Goal: Download file/media

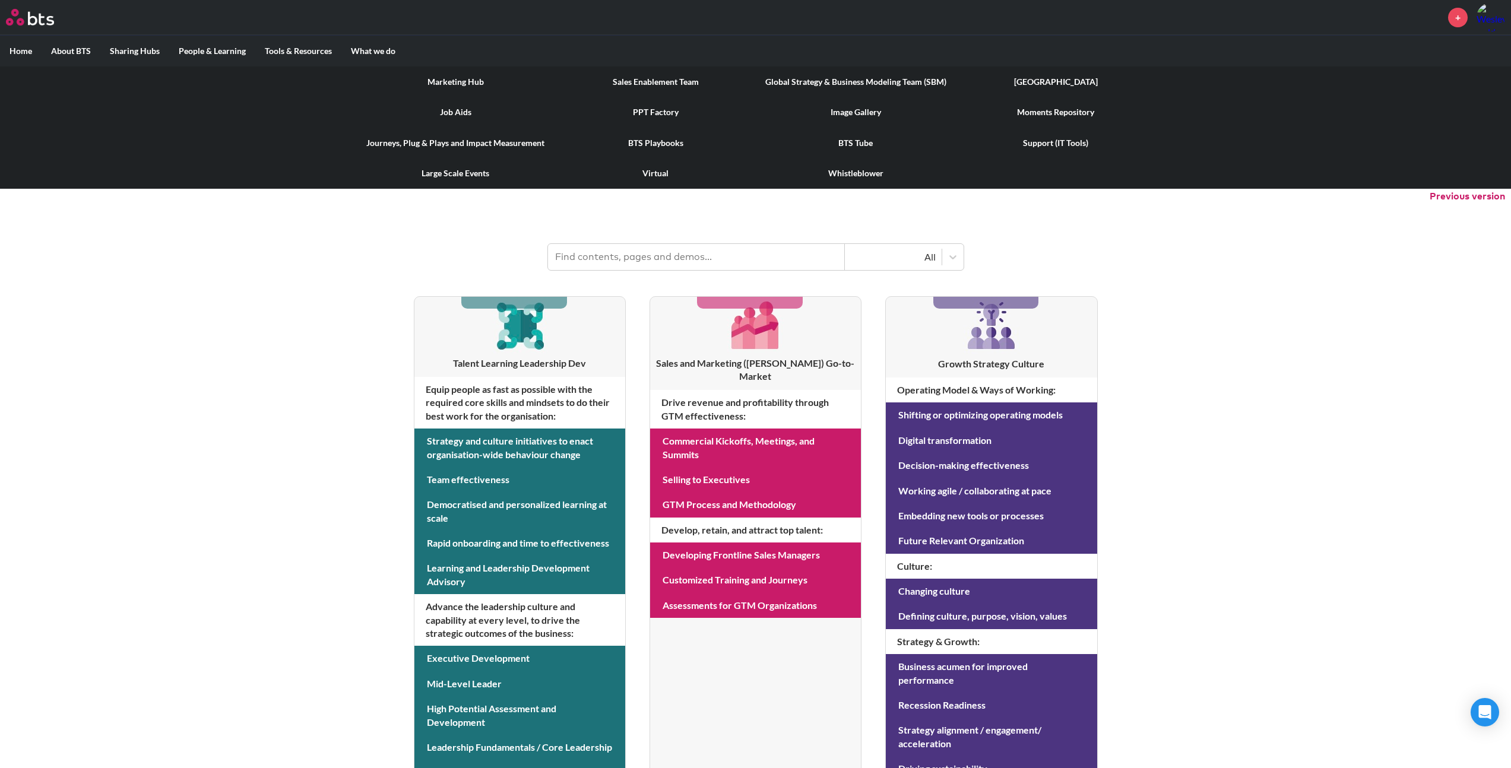
click at [851, 110] on link "Image Gallery" at bounding box center [856, 112] width 200 height 31
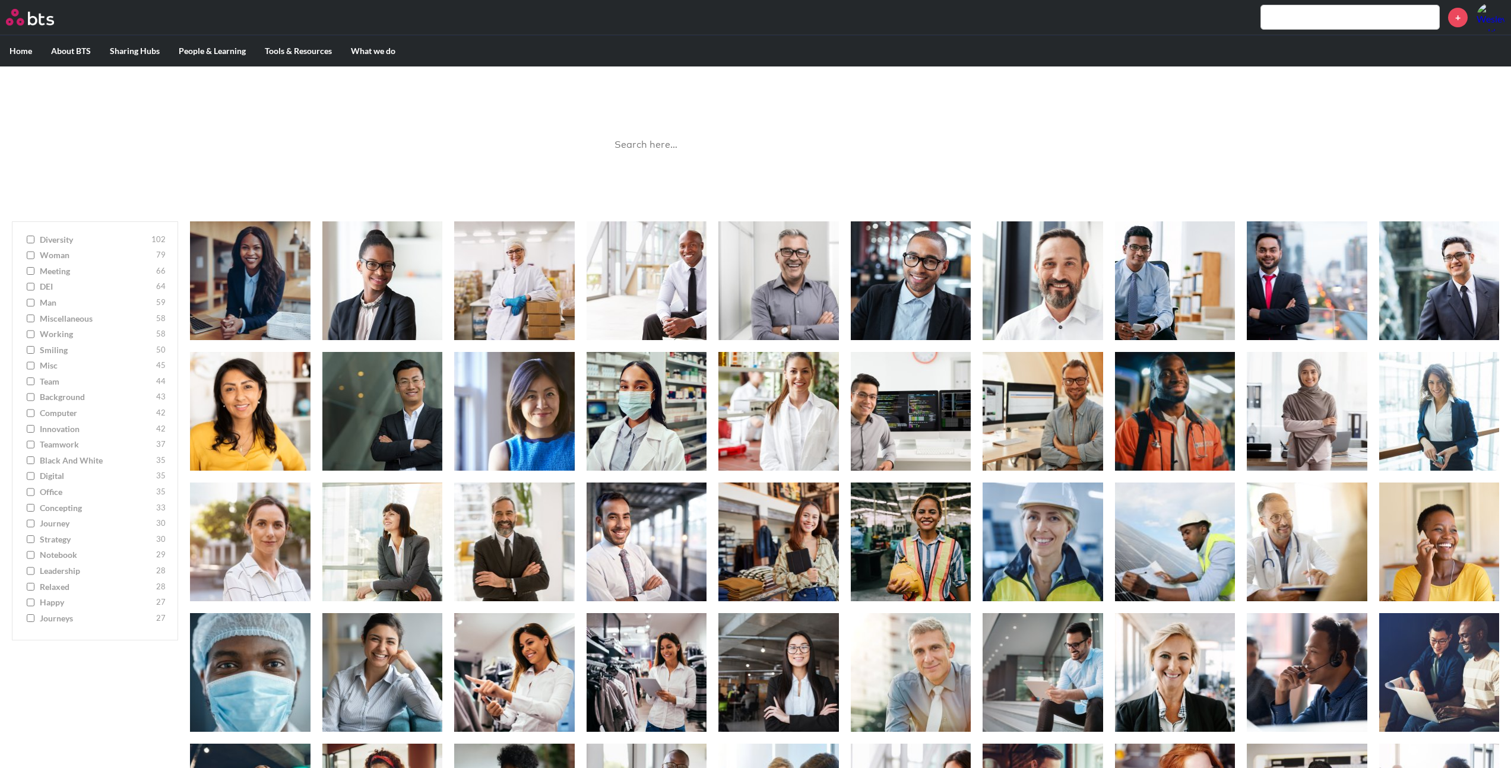
click at [698, 144] on input "search" at bounding box center [755, 144] width 297 height 31
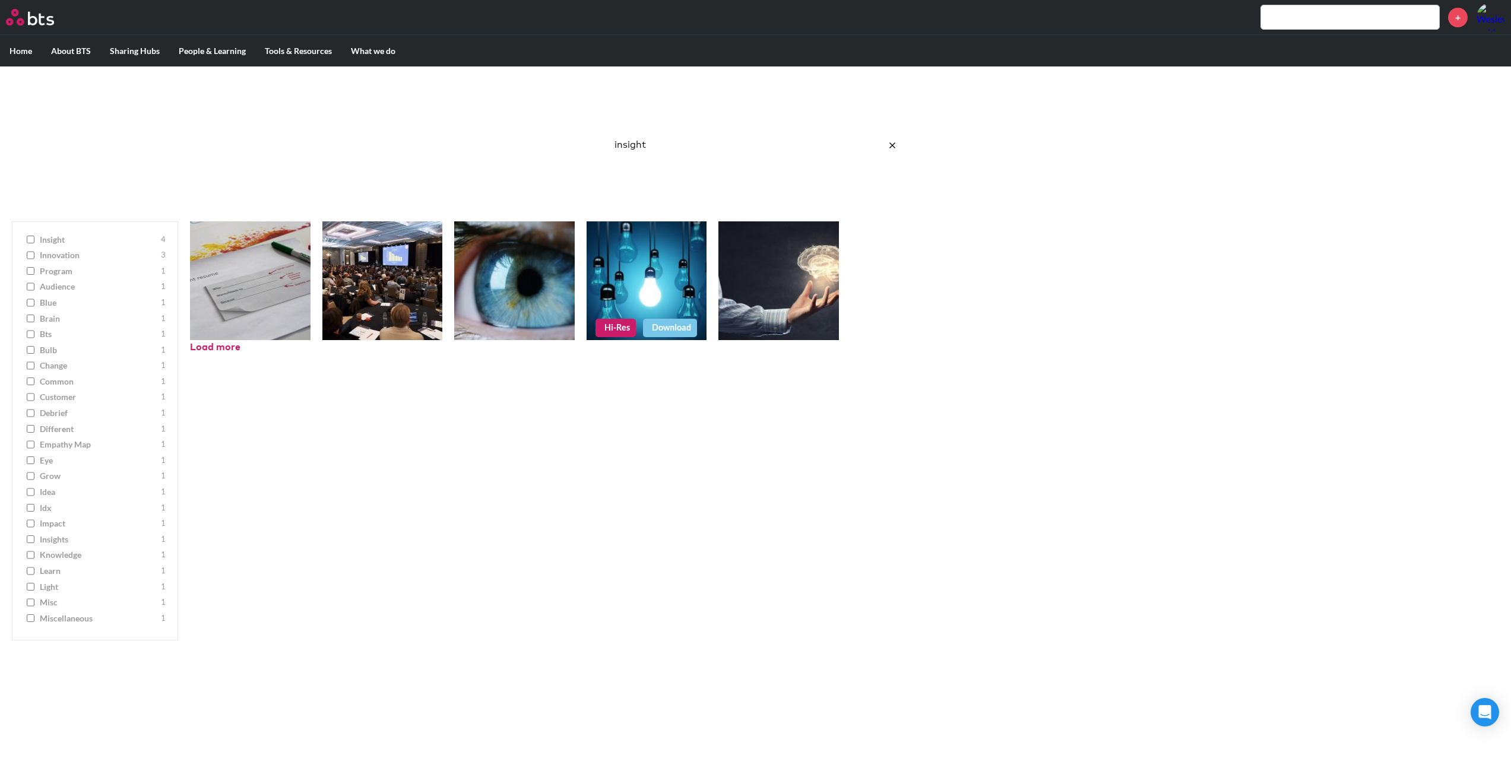
type input "insight"
click at [656, 323] on link "Download" at bounding box center [670, 328] width 54 height 18
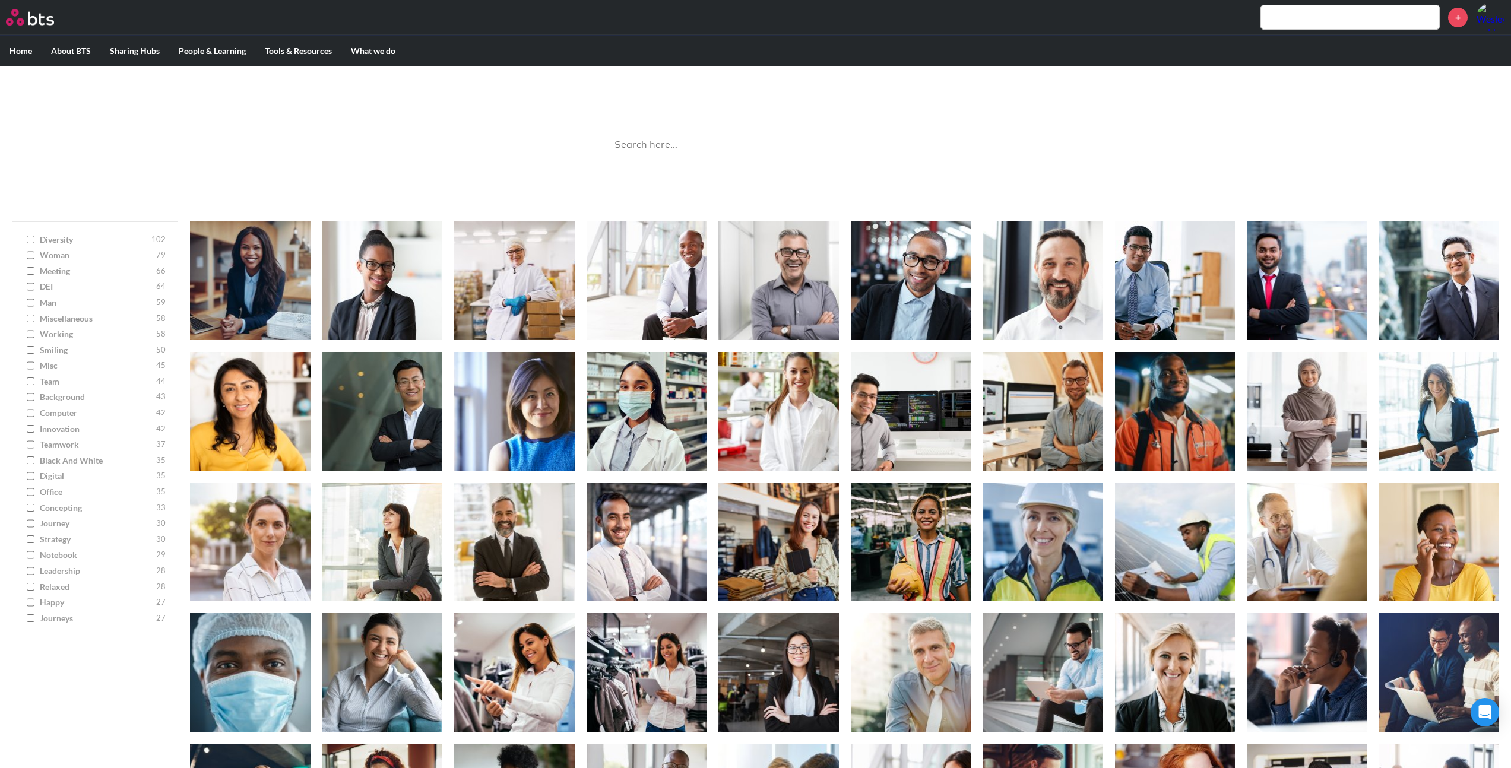
click at [682, 145] on input "search" at bounding box center [755, 144] width 297 height 31
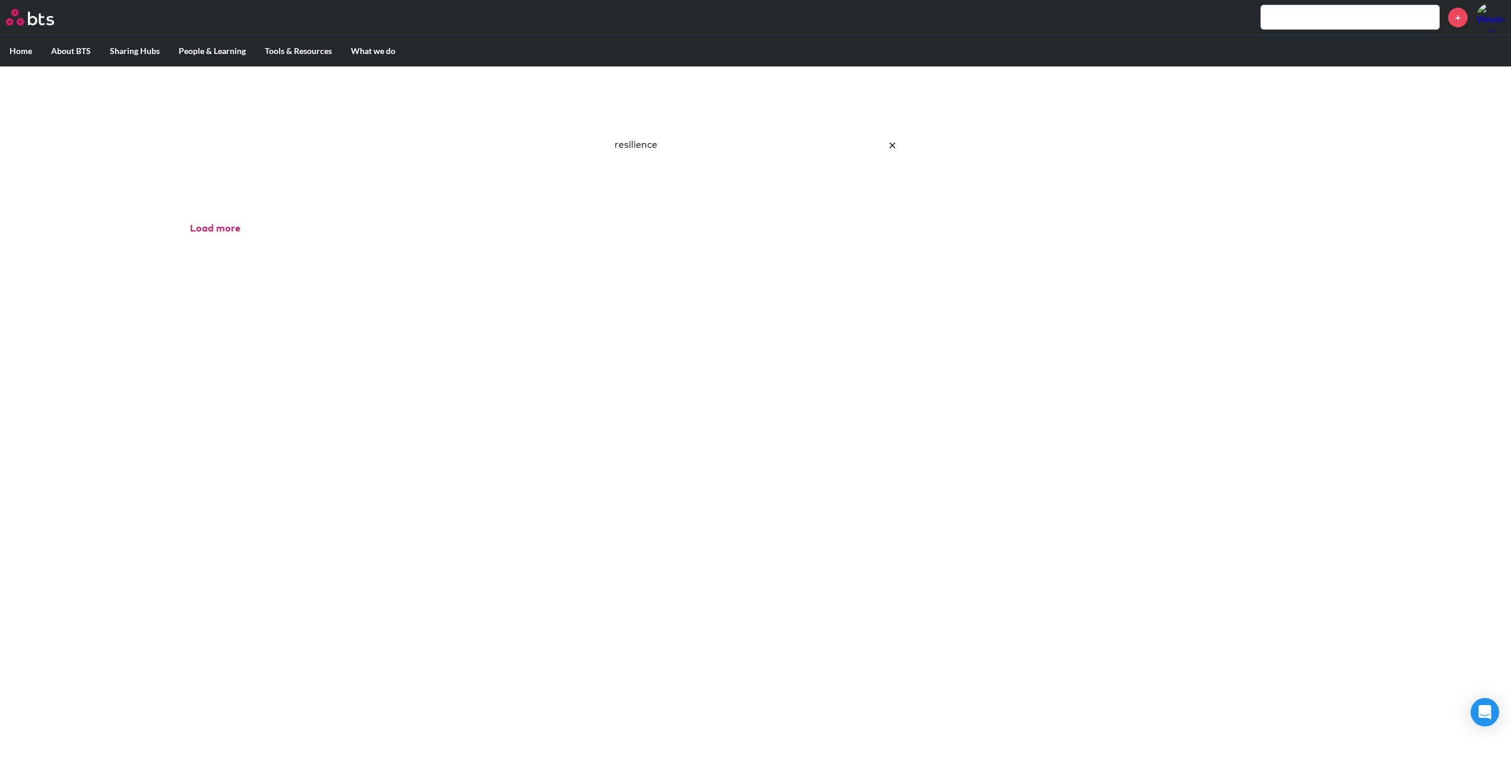
click at [717, 140] on input "resilience" at bounding box center [755, 144] width 297 height 31
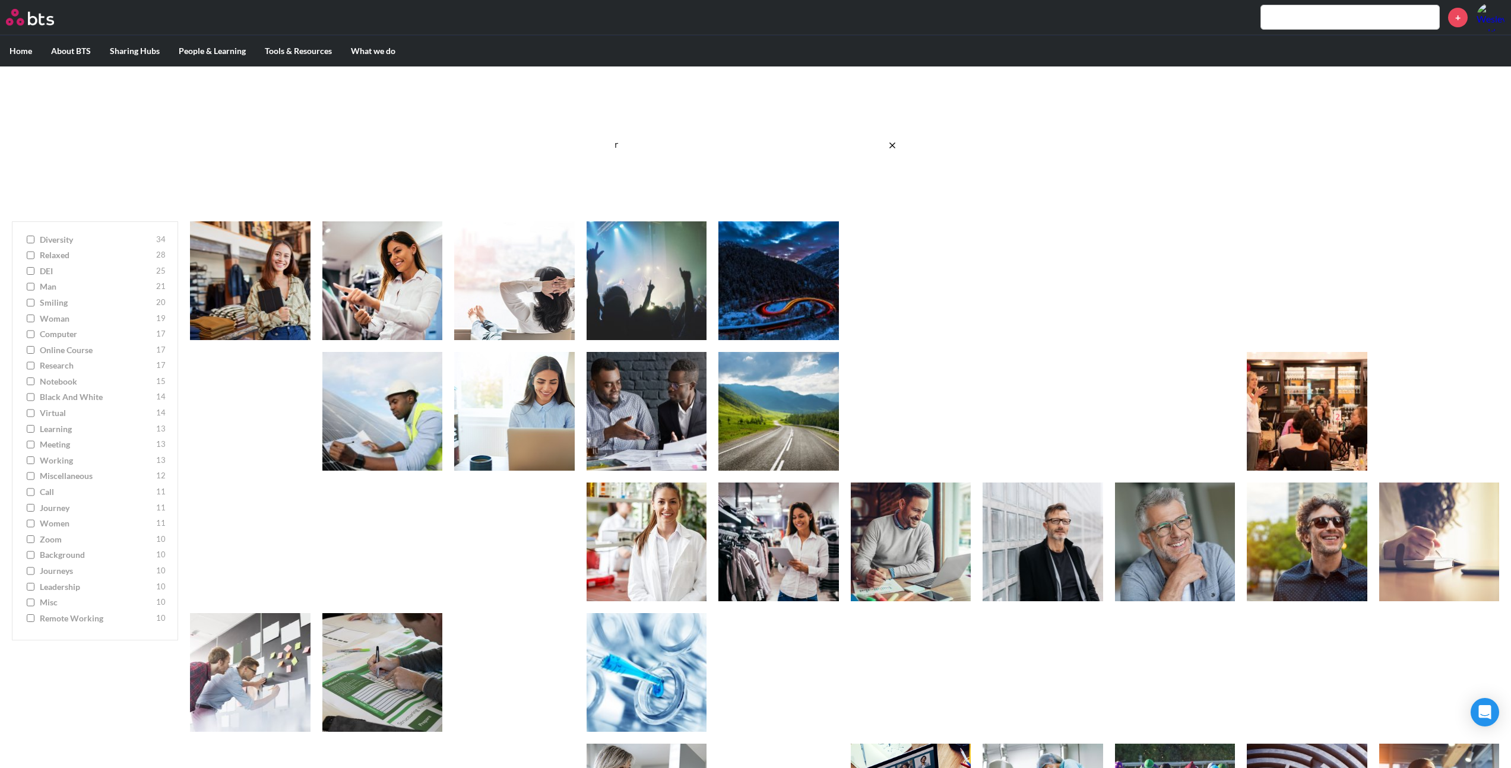
type input "r"
